Goal: Transaction & Acquisition: Purchase product/service

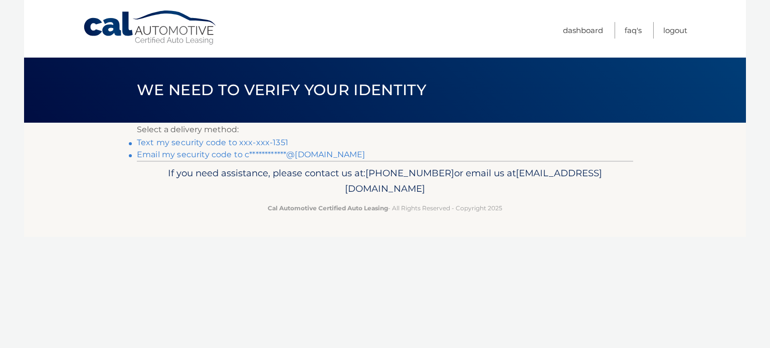
click at [200, 156] on link "**********" at bounding box center [251, 155] width 228 height 10
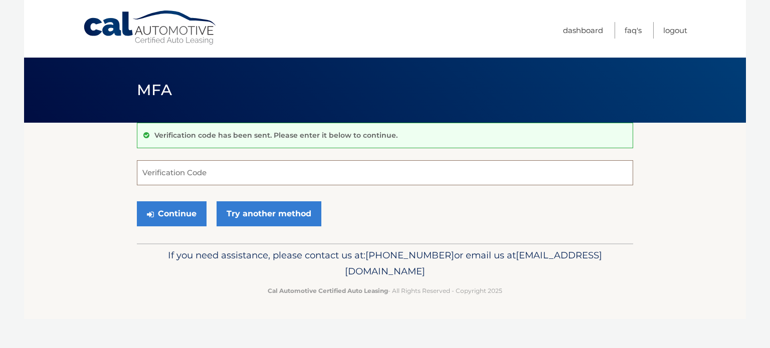
click at [149, 171] on input "Verification Code" at bounding box center [385, 172] width 496 height 25
paste input "927943"
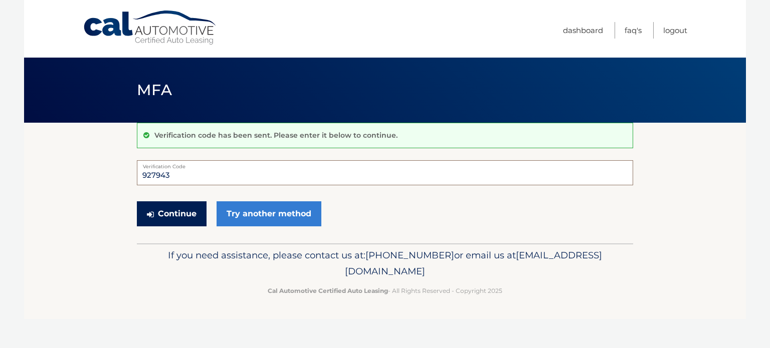
type input "927943"
click at [178, 215] on button "Continue" at bounding box center [172, 214] width 70 height 25
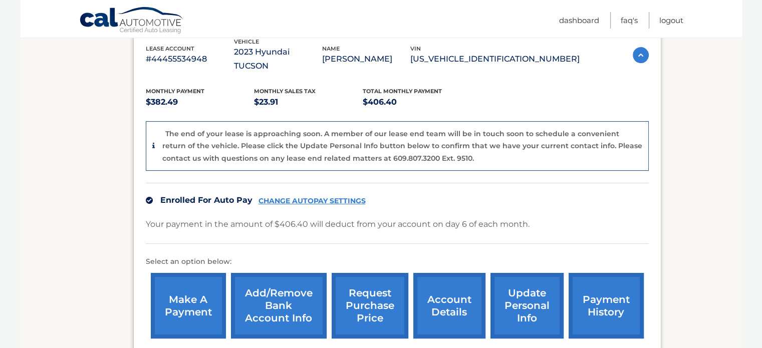
scroll to position [201, 0]
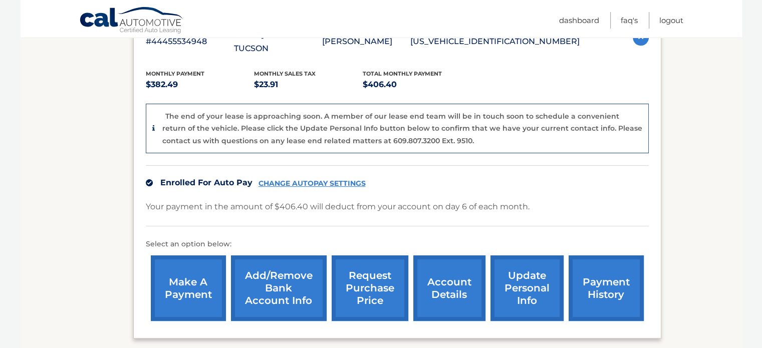
click at [167, 290] on link "make a payment" at bounding box center [188, 289] width 75 height 66
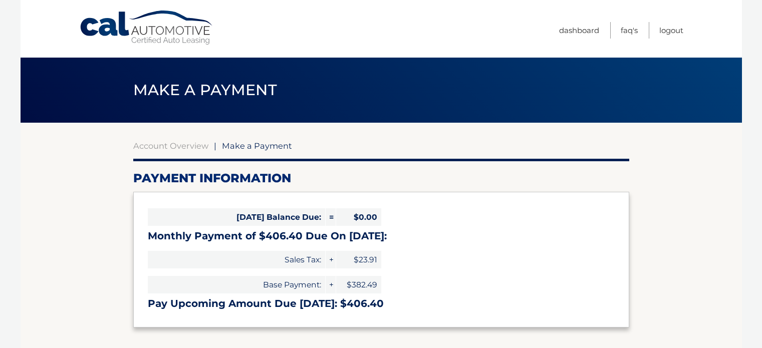
select select "ZWFmZTNkZjMtZjQzMC00ZDg2LWIxYWYtYjY4YzliOWExMDgy"
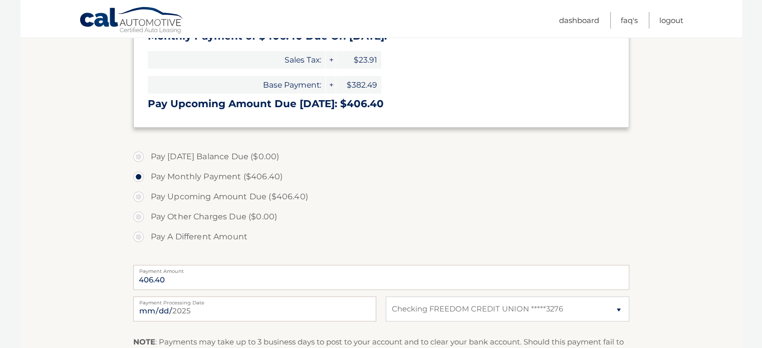
scroll to position [201, 0]
click at [138, 238] on label "Pay A Different Amount" at bounding box center [381, 237] width 496 height 20
click at [138, 238] on input "Pay A Different Amount" at bounding box center [142, 235] width 10 height 16
radio input "true"
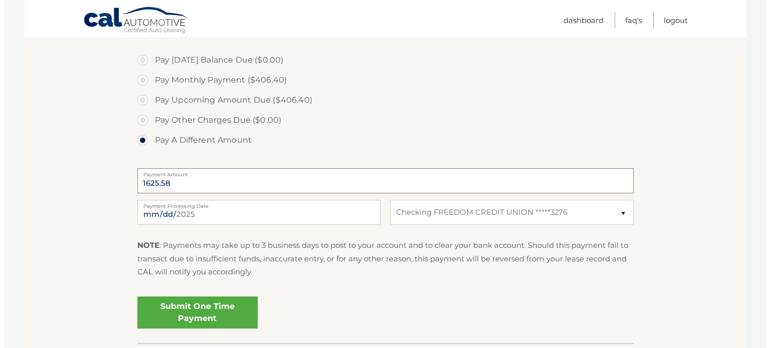
scroll to position [301, 0]
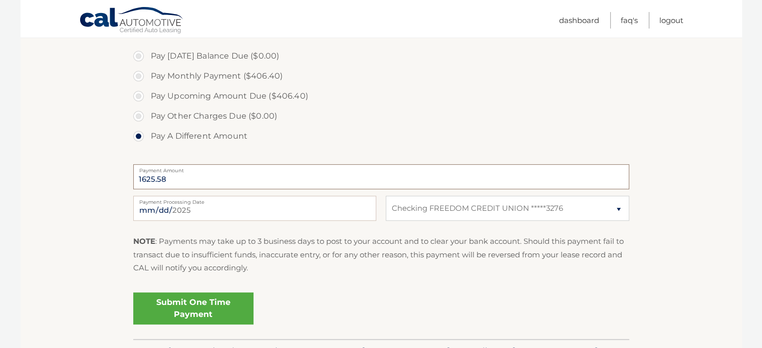
type input "1625.58"
click at [196, 308] on link "Submit One Time Payment" at bounding box center [193, 309] width 120 height 32
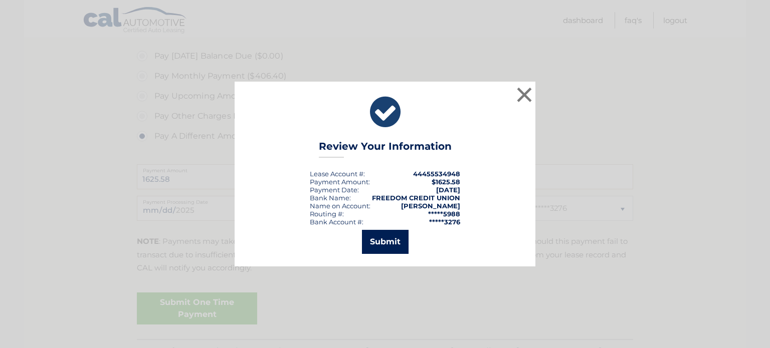
click at [395, 240] on button "Submit" at bounding box center [385, 242] width 47 height 24
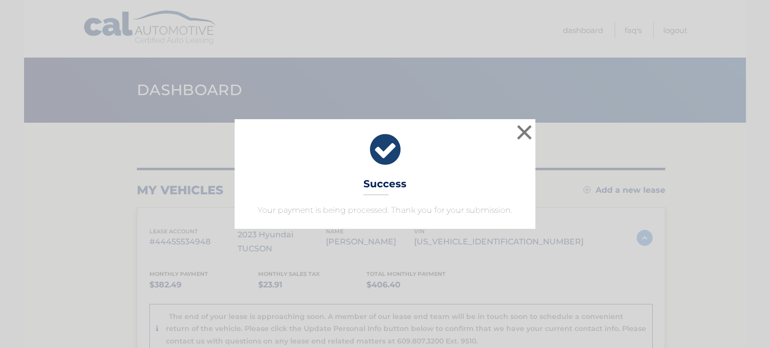
click at [381, 150] on icon at bounding box center [385, 150] width 276 height 36
click at [522, 138] on button "×" at bounding box center [524, 132] width 20 height 20
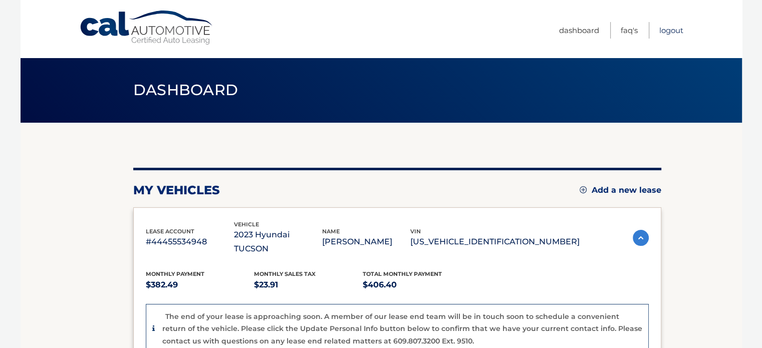
click at [674, 29] on link "Logout" at bounding box center [672, 30] width 24 height 17
